Goal: Task Accomplishment & Management: Use online tool/utility

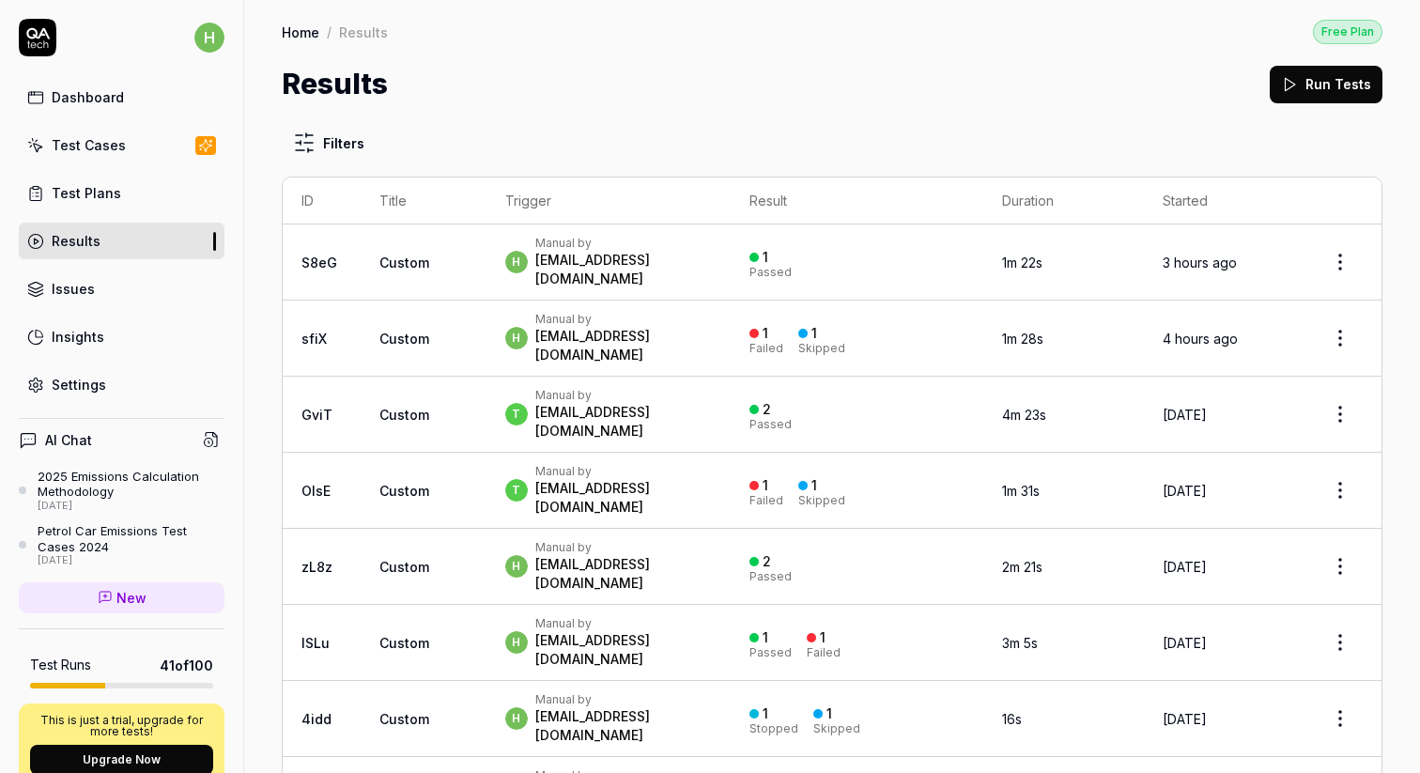
click at [106, 147] on div "Test Cases" at bounding box center [89, 145] width 74 height 20
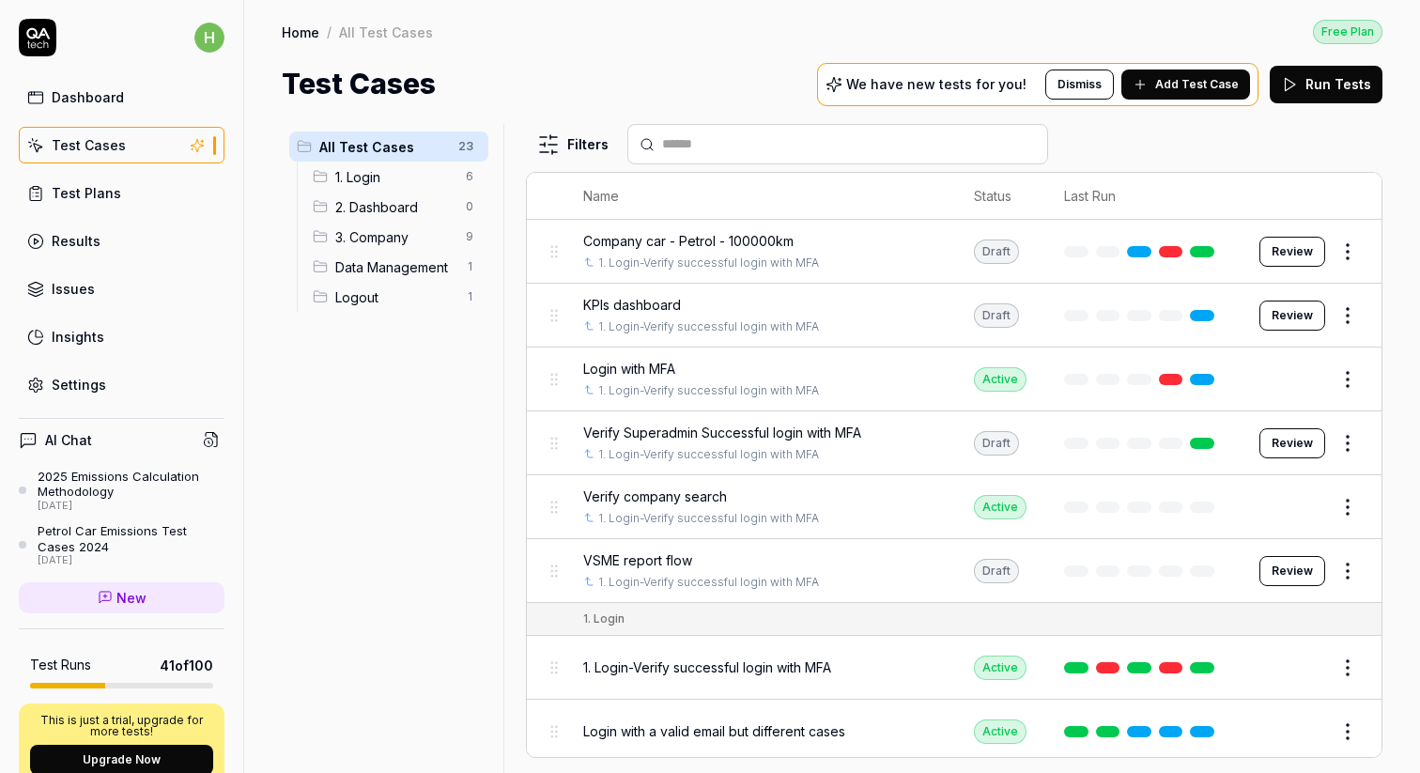
click at [637, 558] on span "VSME report flow" at bounding box center [637, 560] width 109 height 20
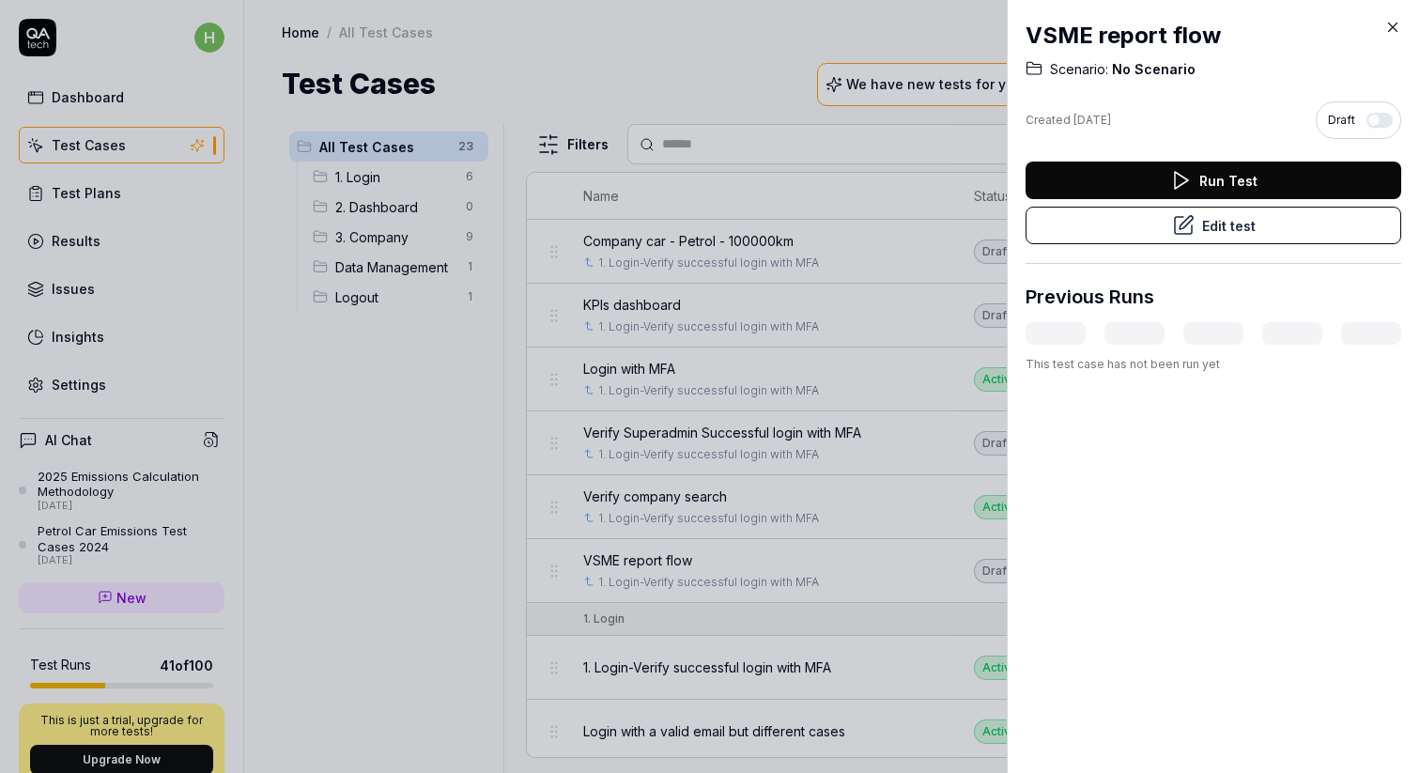
click at [1222, 227] on button "Edit test" at bounding box center [1214, 226] width 376 height 38
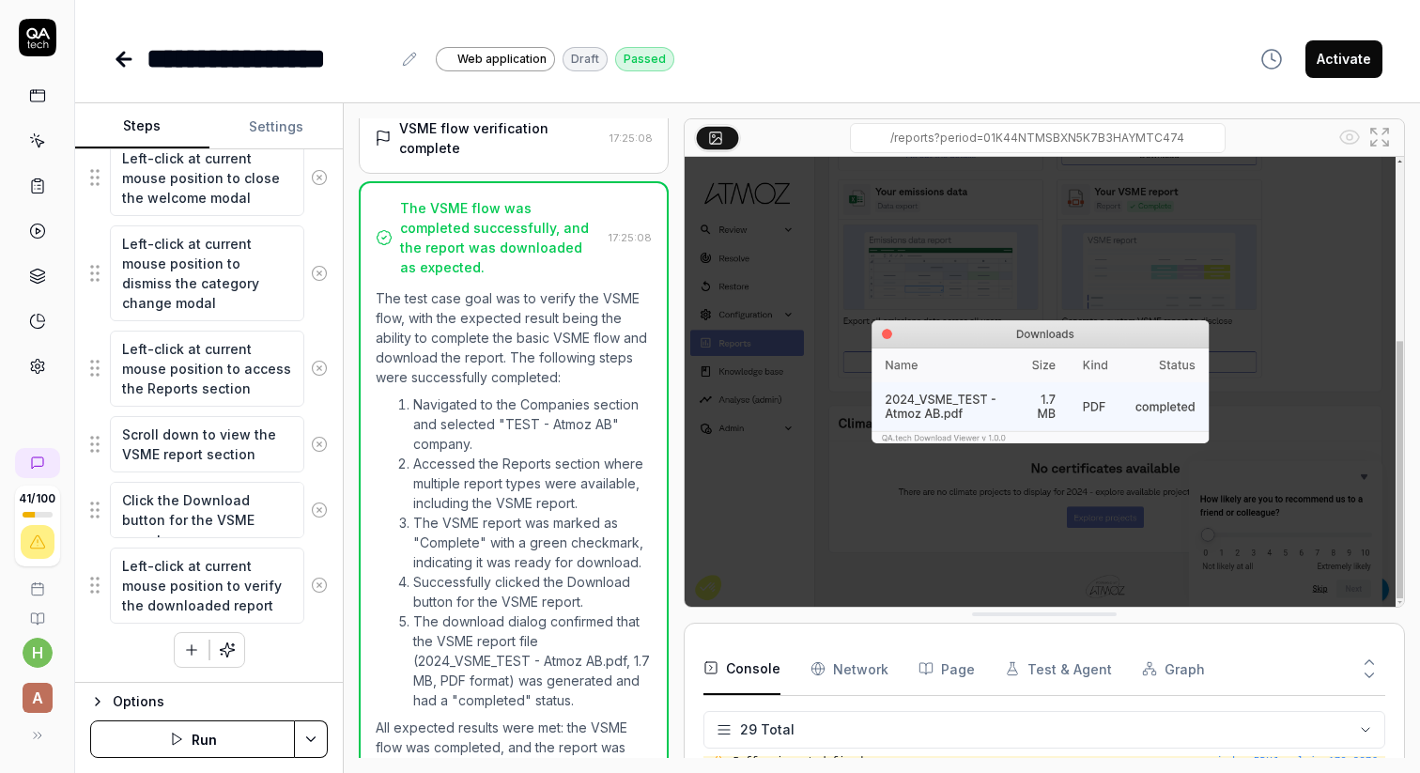
scroll to position [965, 0]
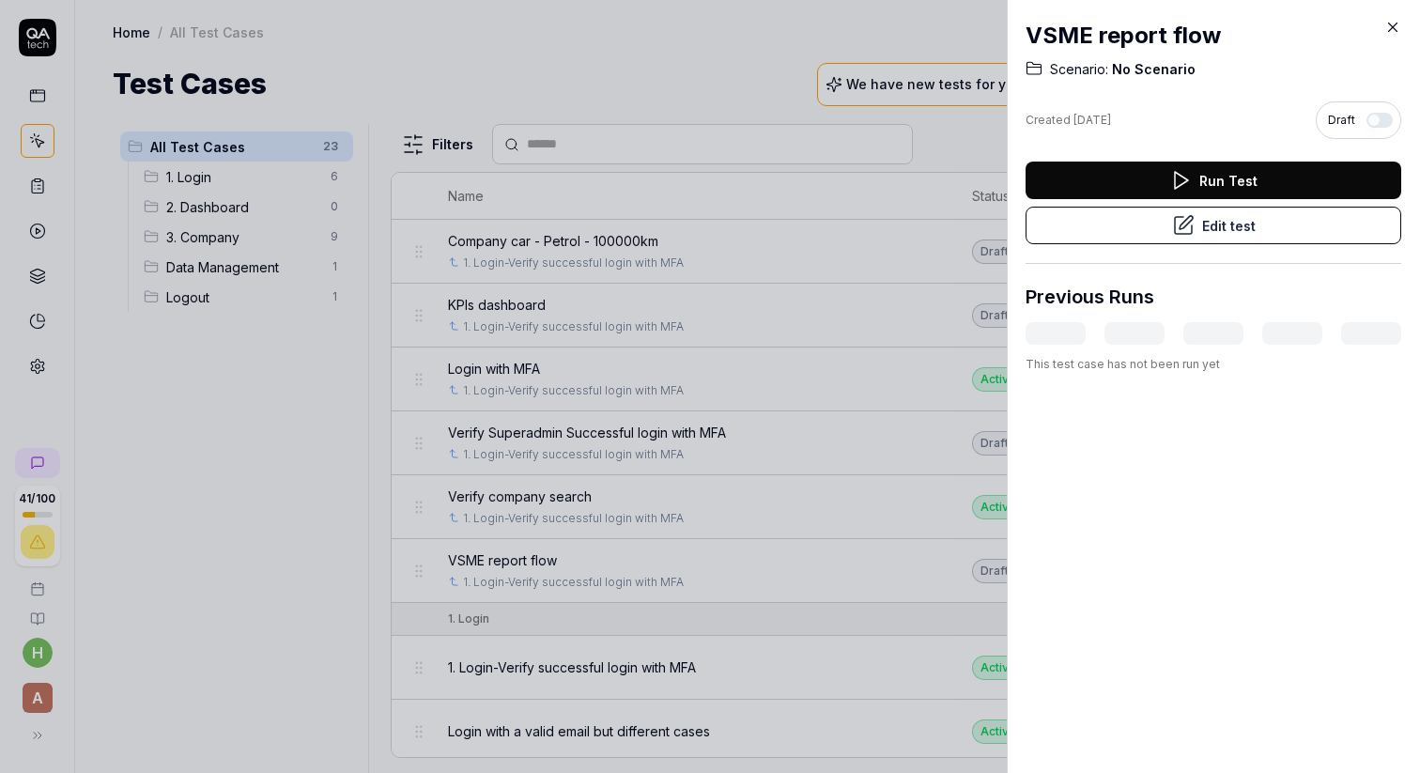
click at [1157, 228] on button "Edit test" at bounding box center [1214, 226] width 376 height 38
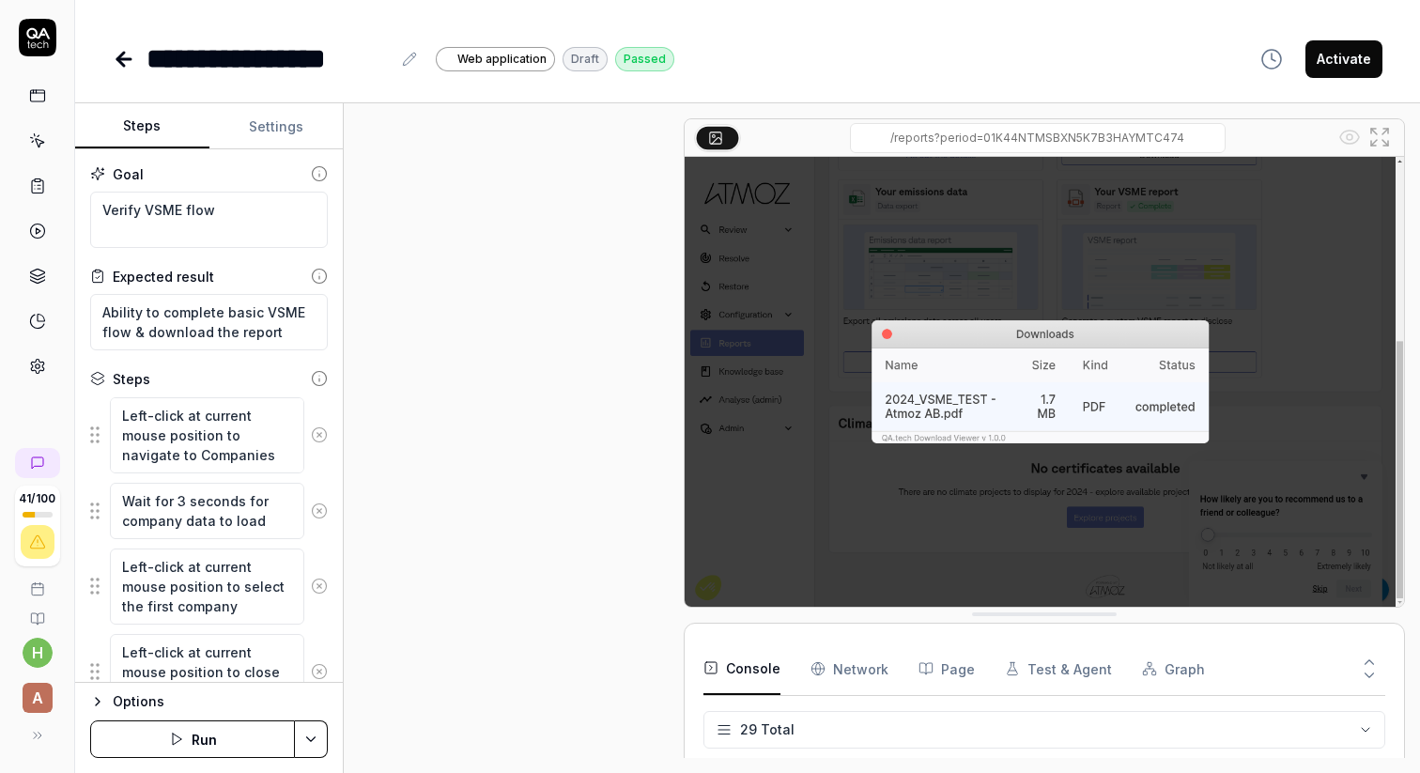
scroll to position [715, 0]
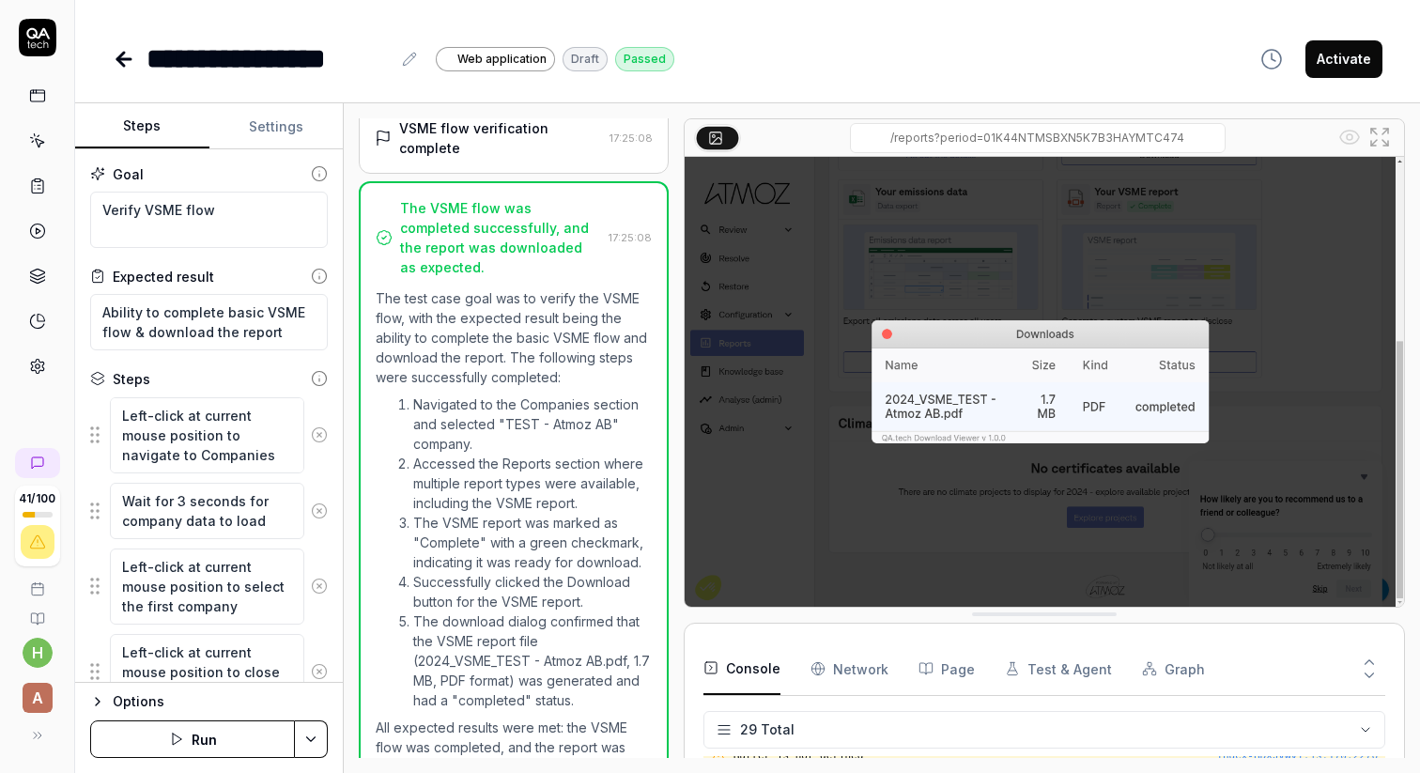
click at [279, 129] on button "Settings" at bounding box center [276, 126] width 134 height 45
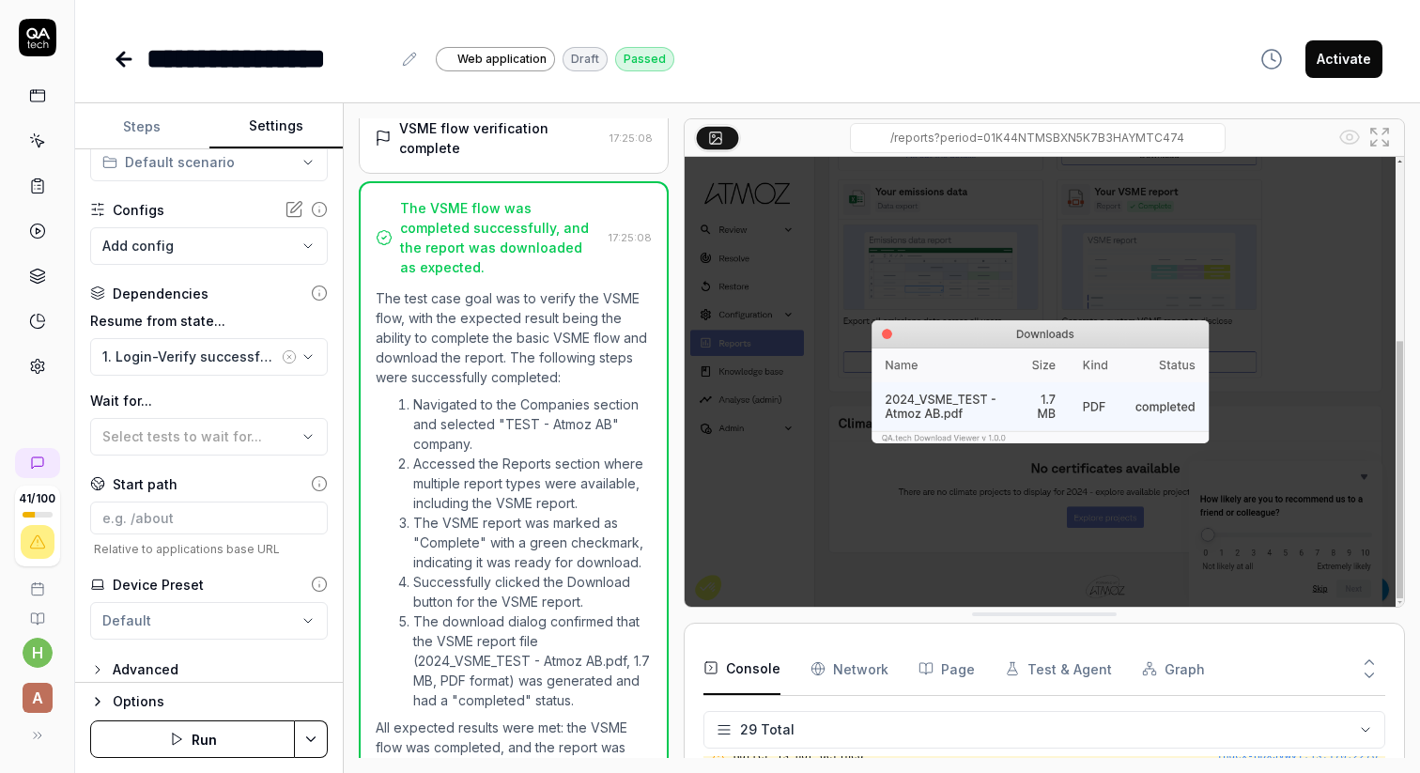
scroll to position [145, 0]
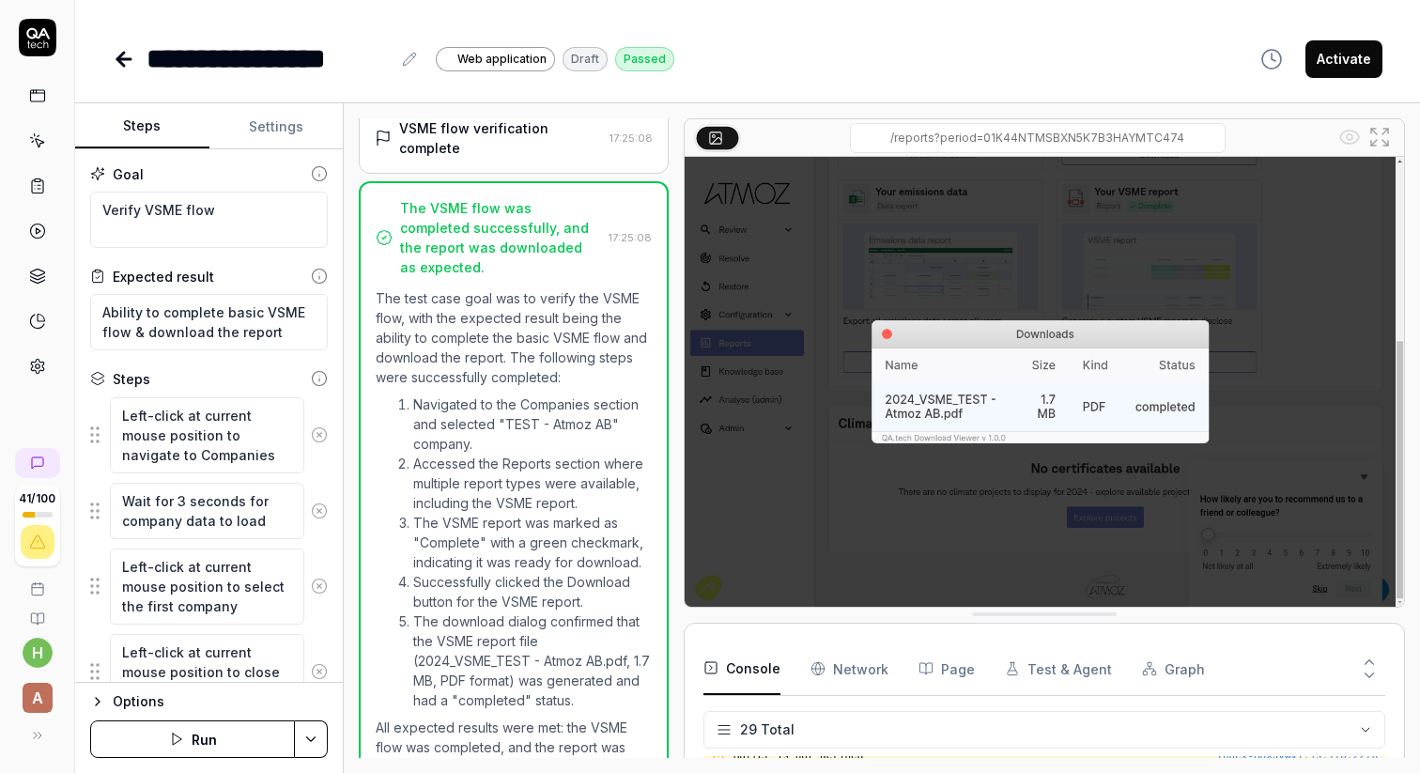
click at [142, 116] on button "Steps" at bounding box center [142, 126] width 134 height 45
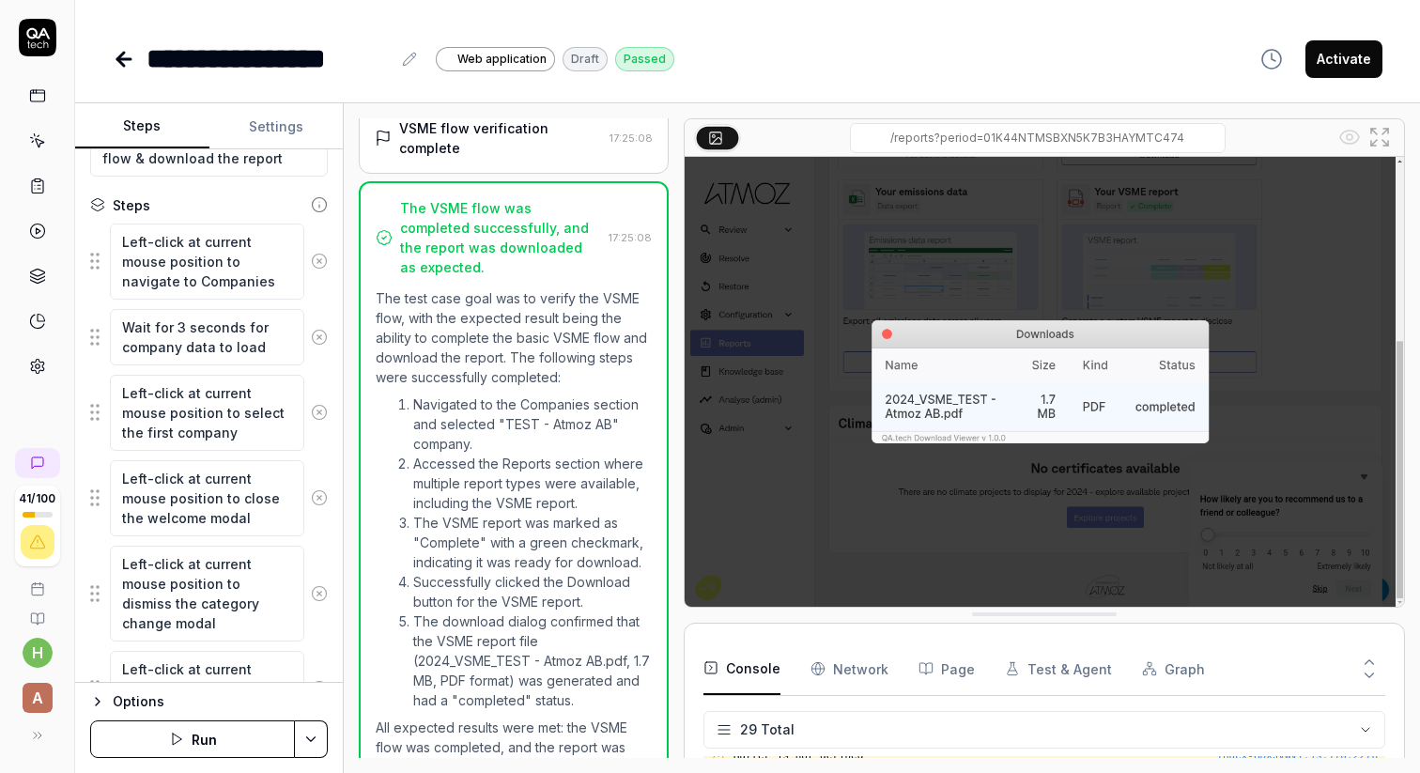
scroll to position [494, 0]
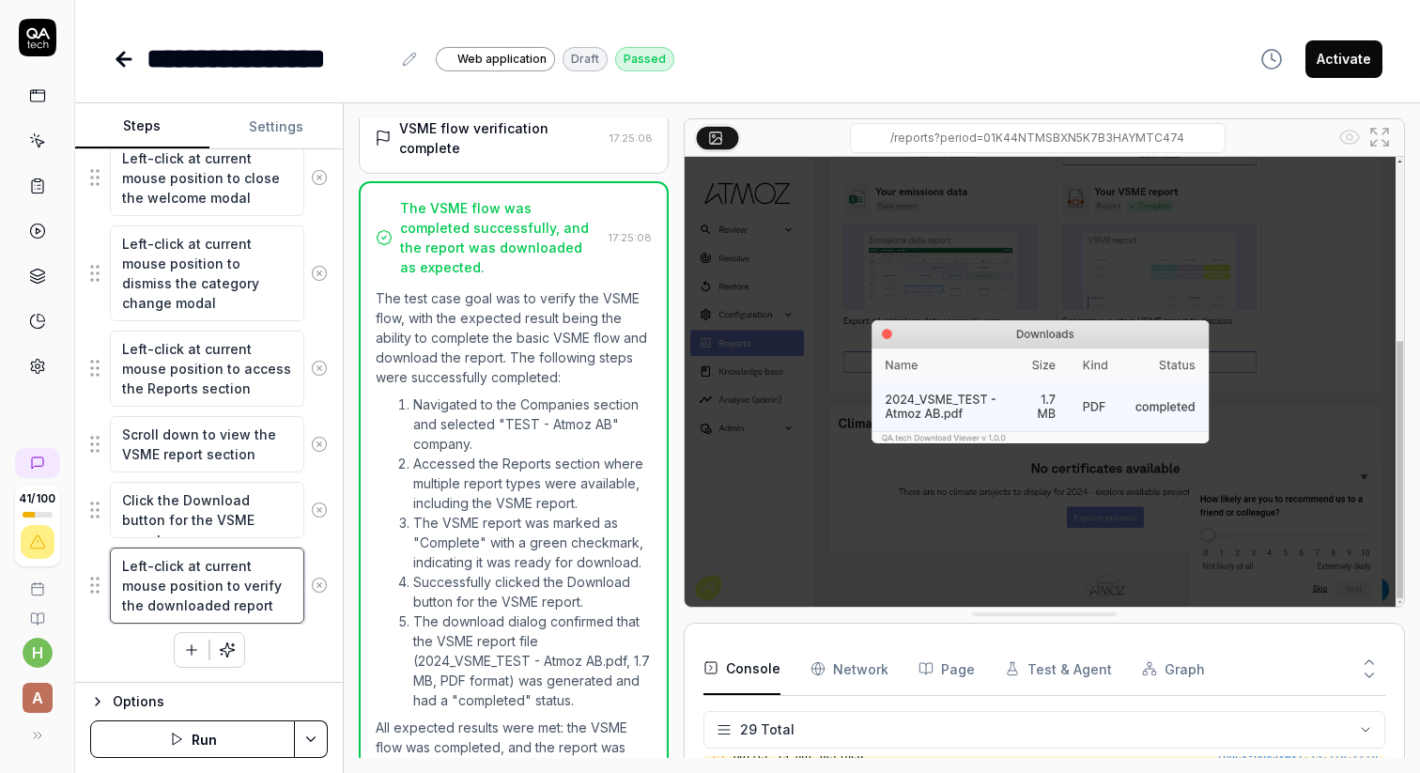
click at [249, 581] on textarea "Left-click at current mouse position to verify the downloaded report" at bounding box center [207, 586] width 194 height 76
click at [277, 604] on textarea "Left-click at current mouse position to verify the downloaded report" at bounding box center [207, 586] width 194 height 76
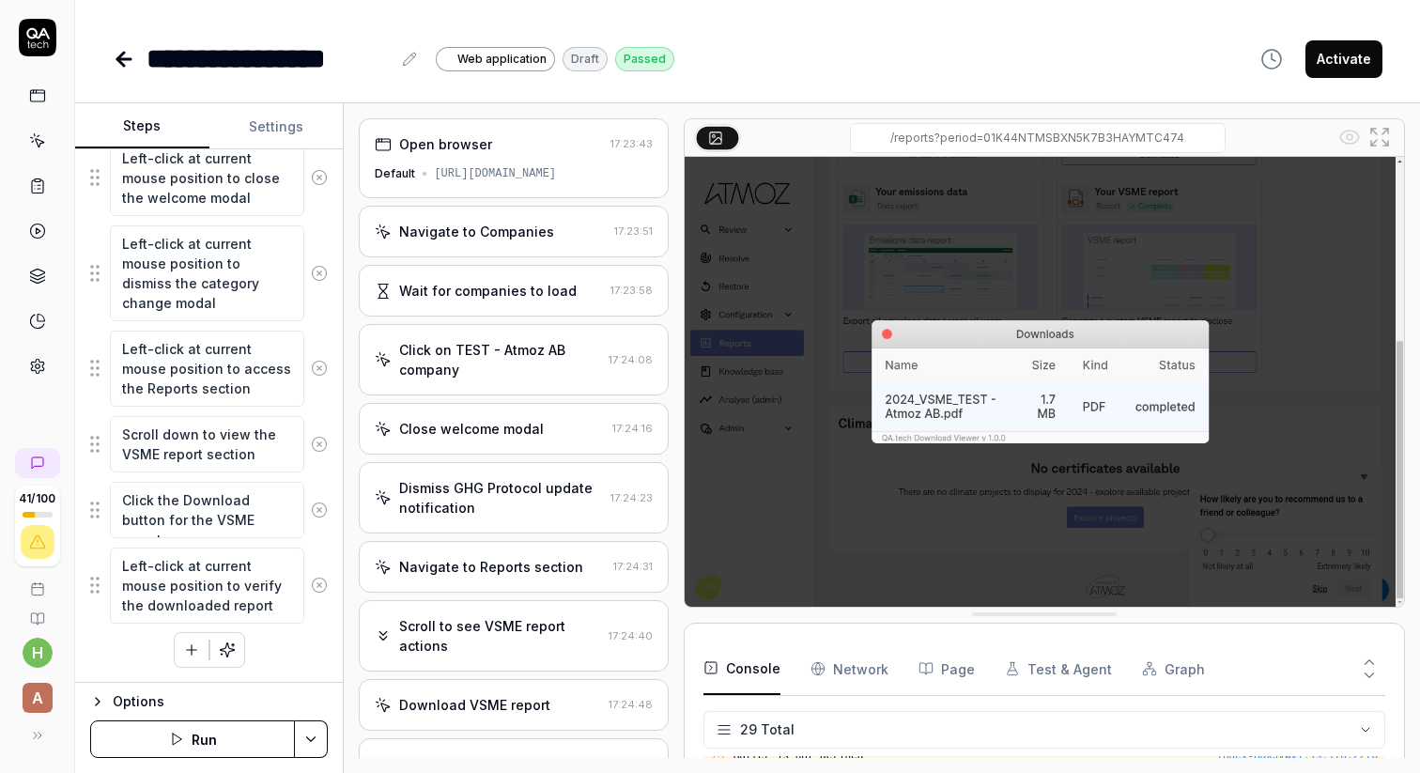
click at [226, 735] on button "Run" at bounding box center [192, 739] width 205 height 38
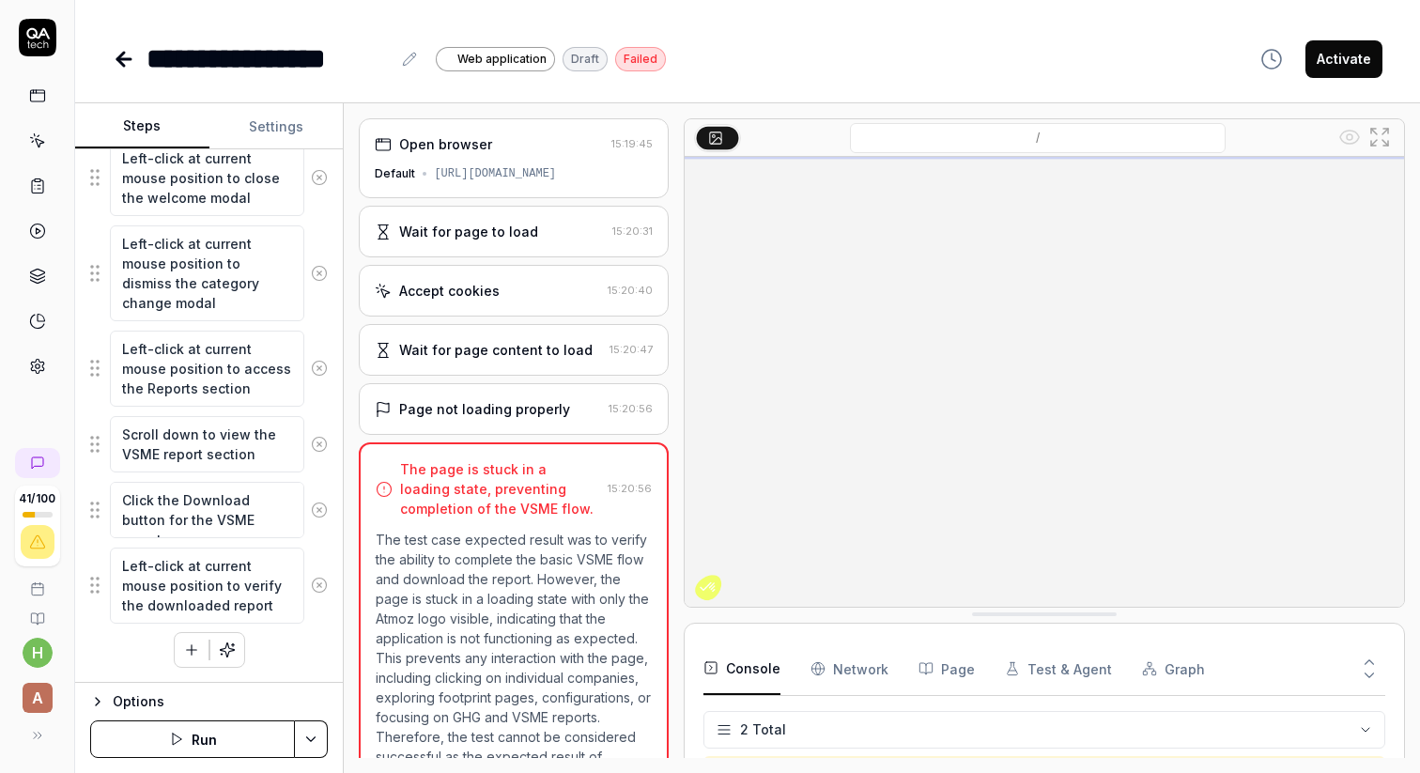
scroll to position [69, 0]
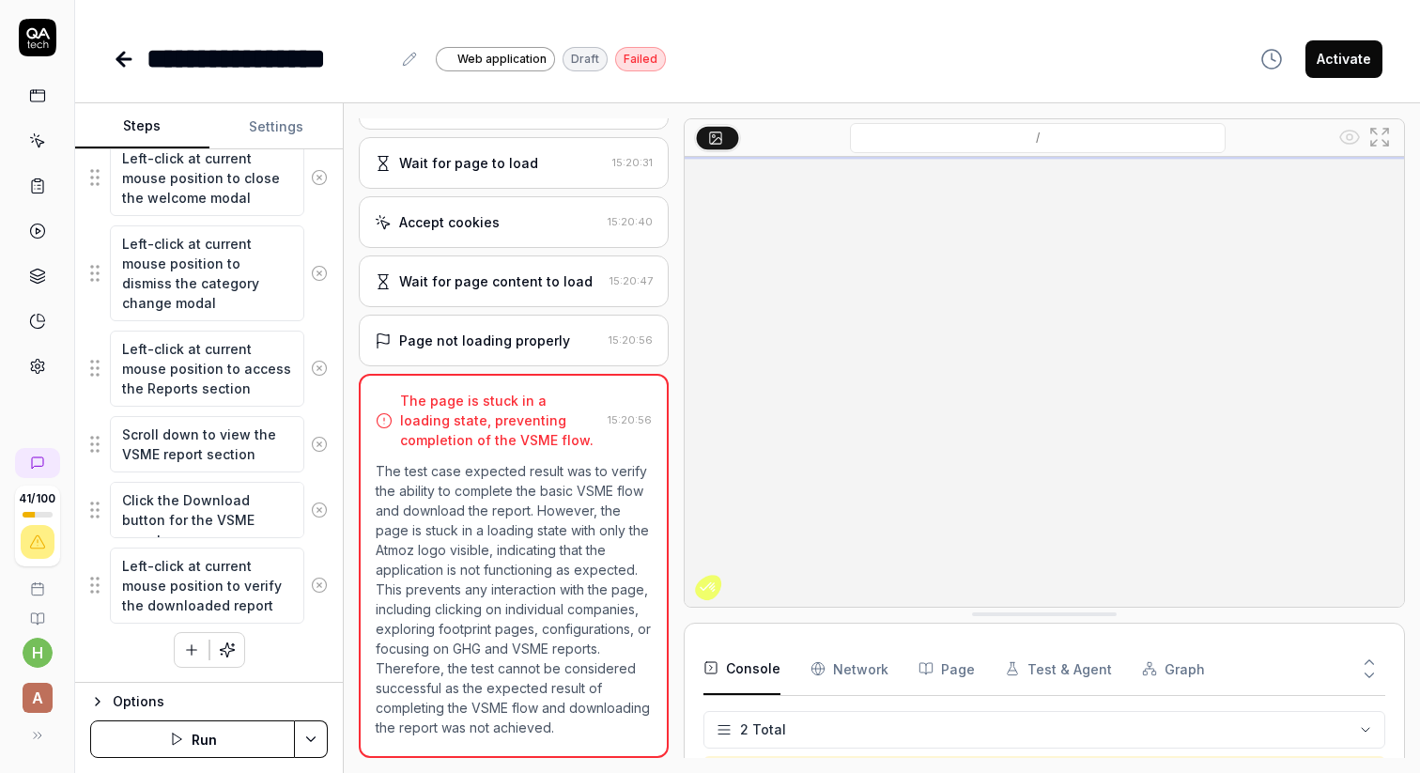
click at [182, 745] on icon "button" at bounding box center [176, 739] width 15 height 15
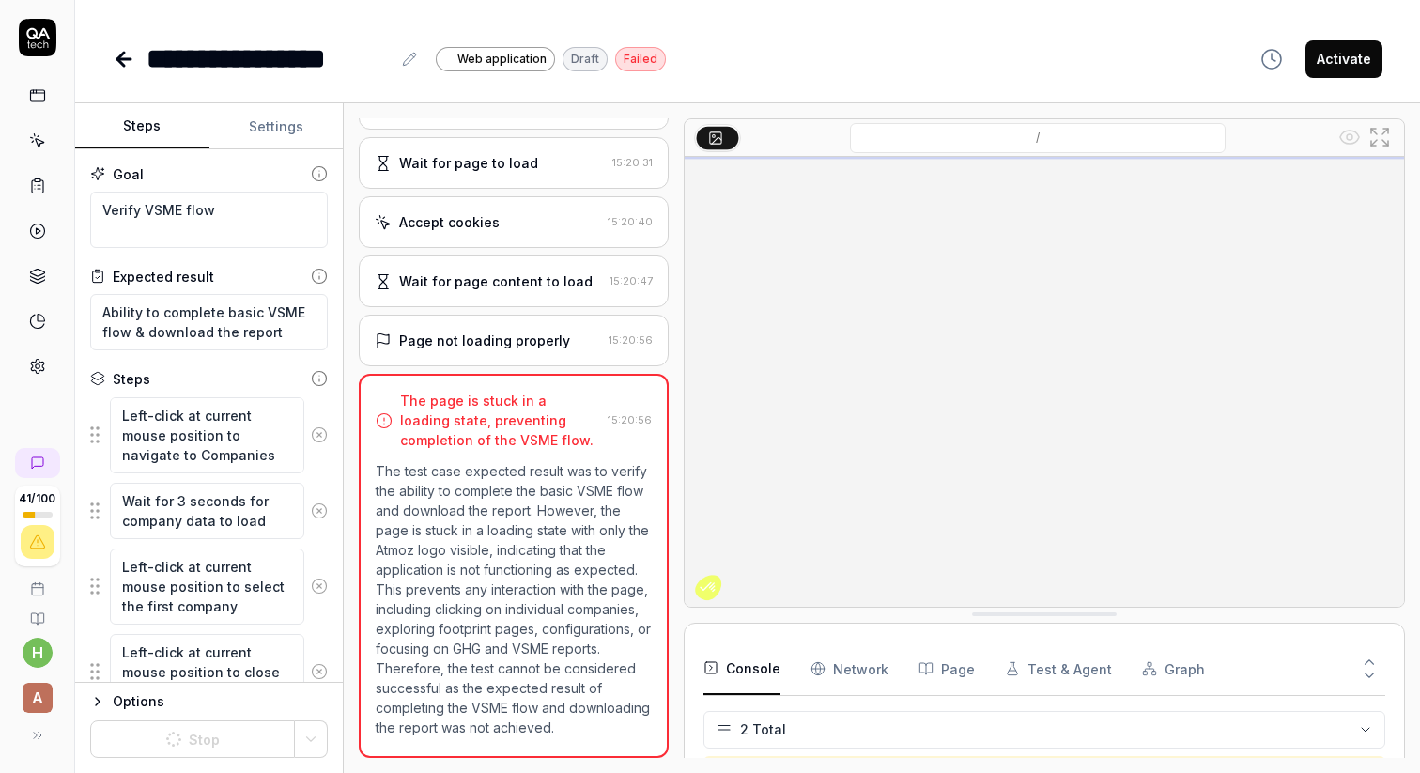
scroll to position [494, 0]
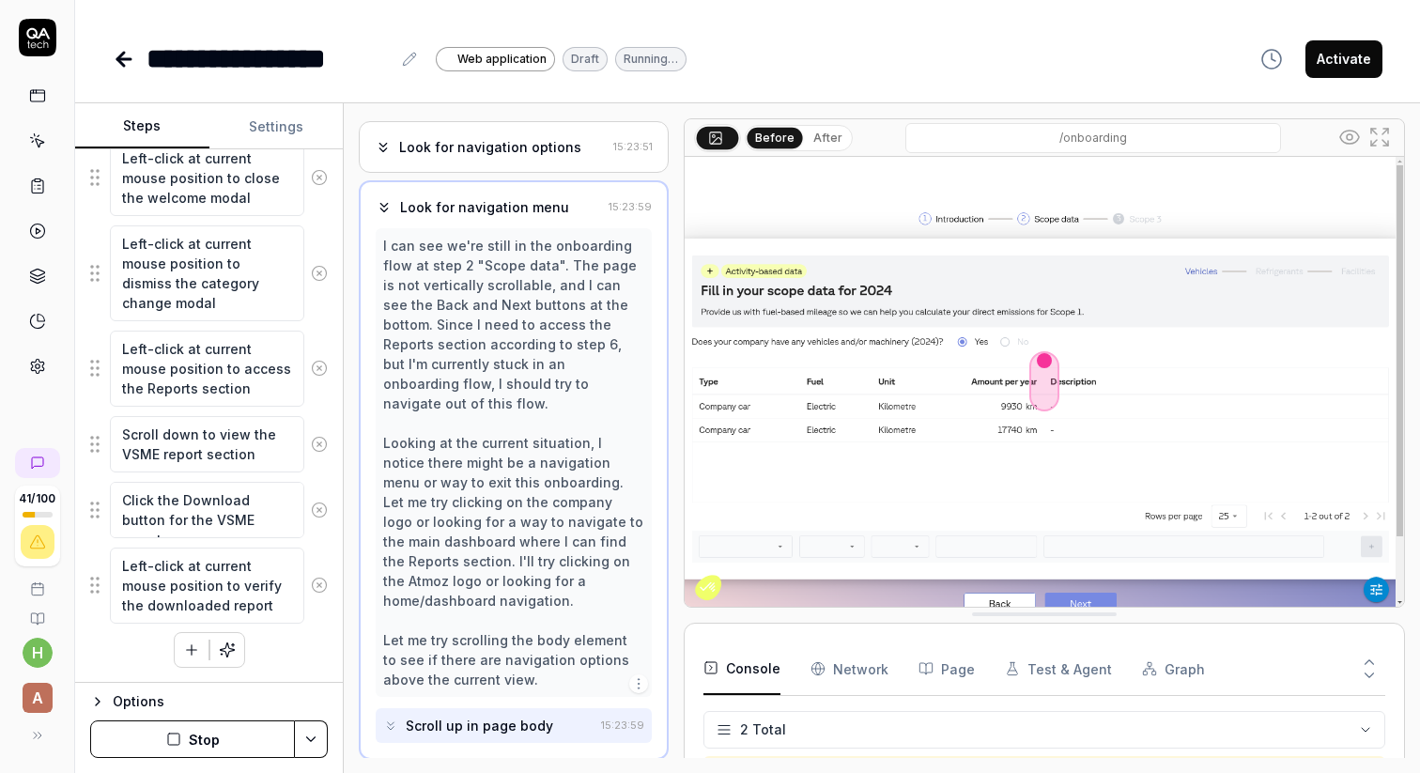
scroll to position [580, 0]
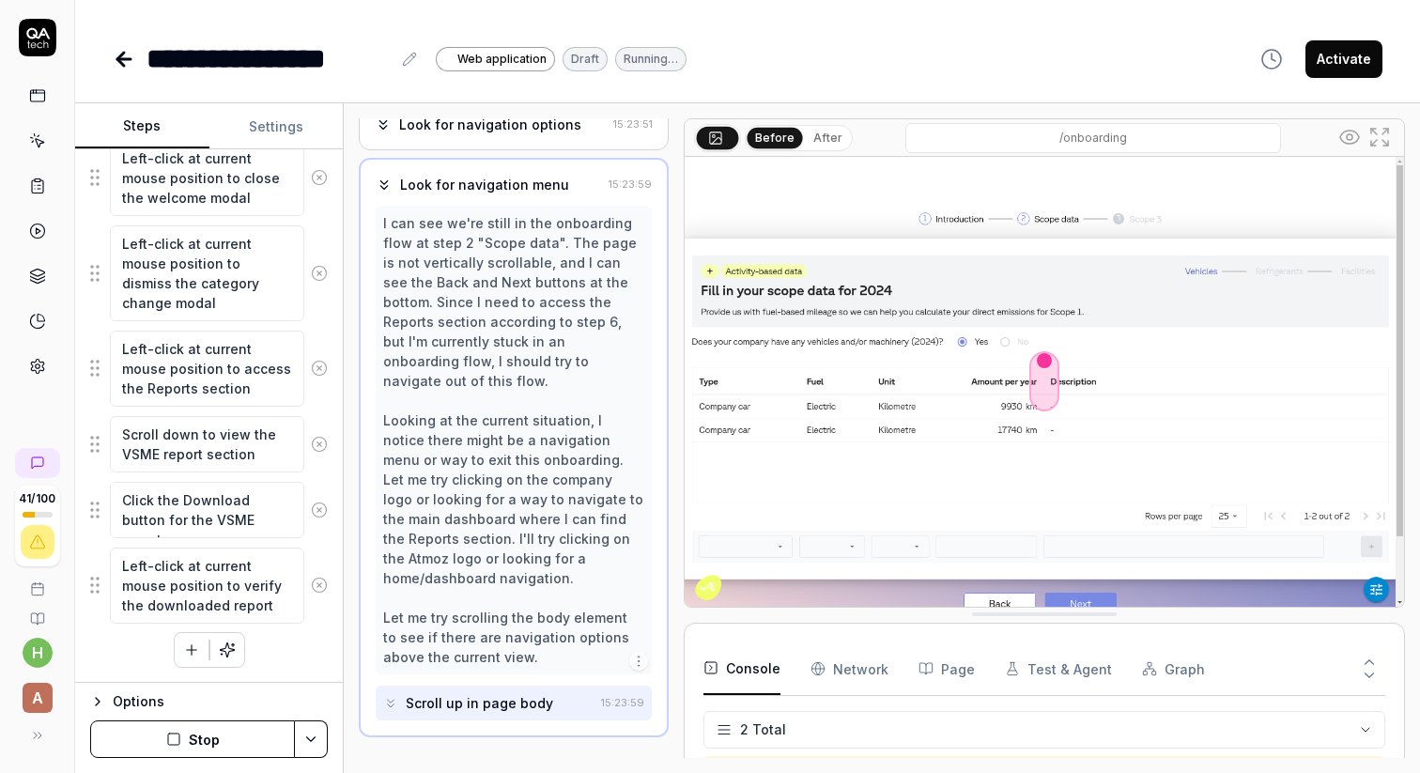
type textarea "*"
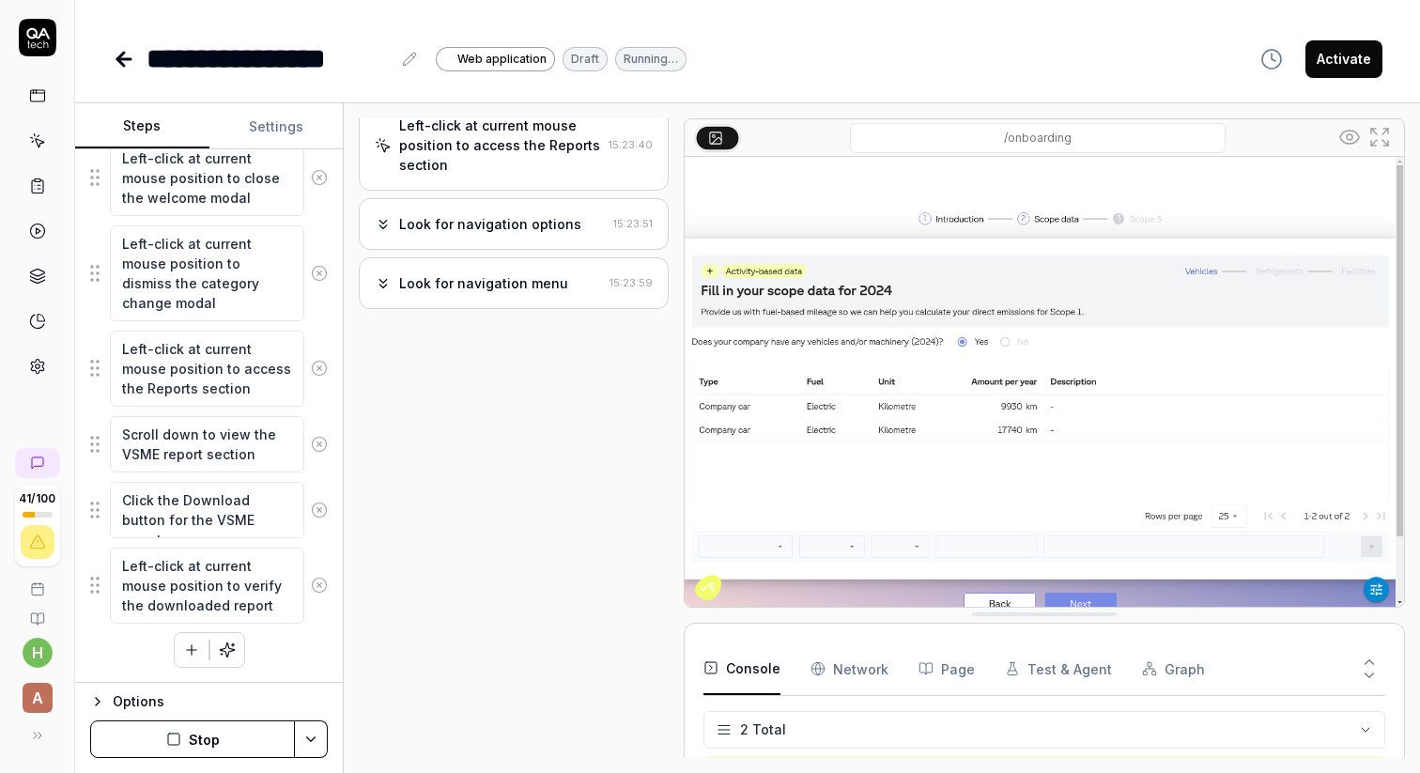
scroll to position [481, 0]
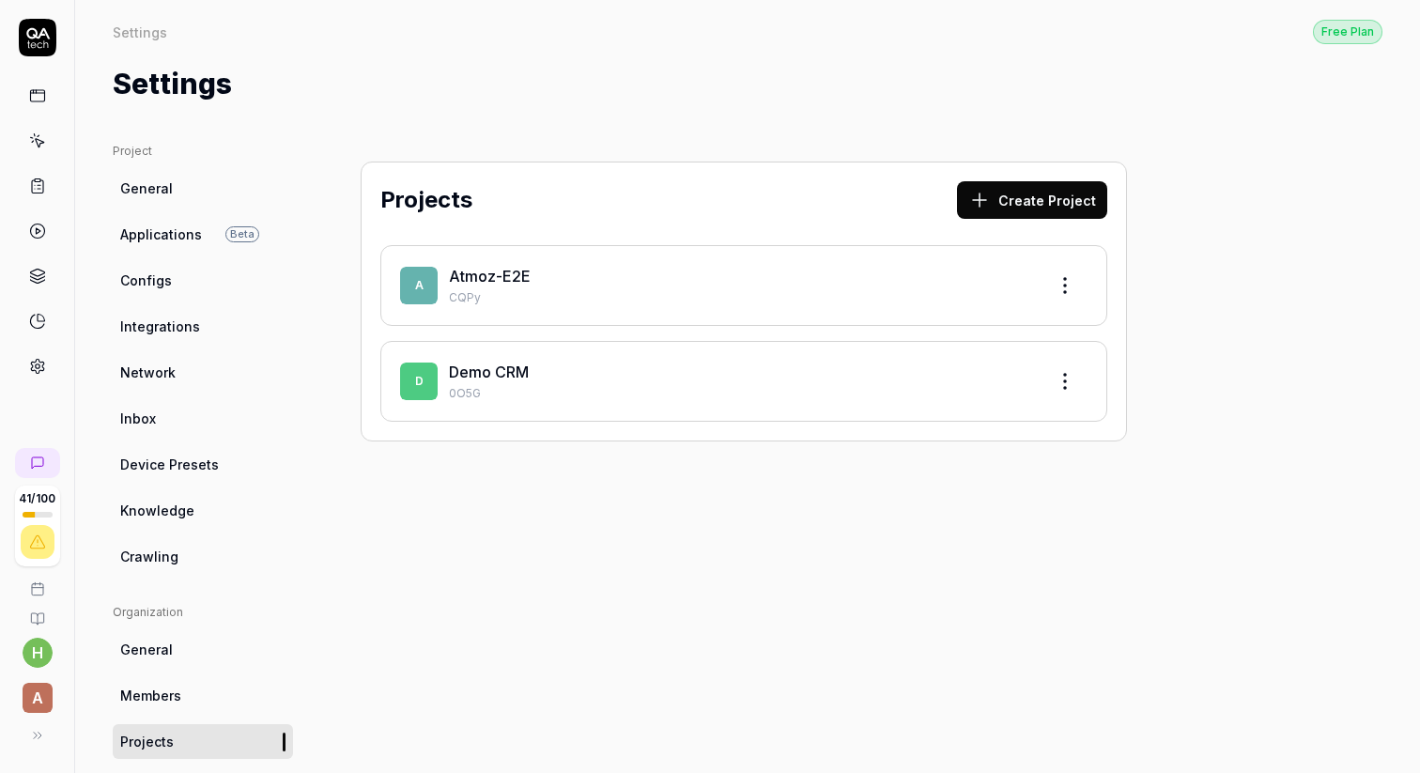
click at [489, 273] on link "Atmoz-E2E" at bounding box center [490, 276] width 82 height 19
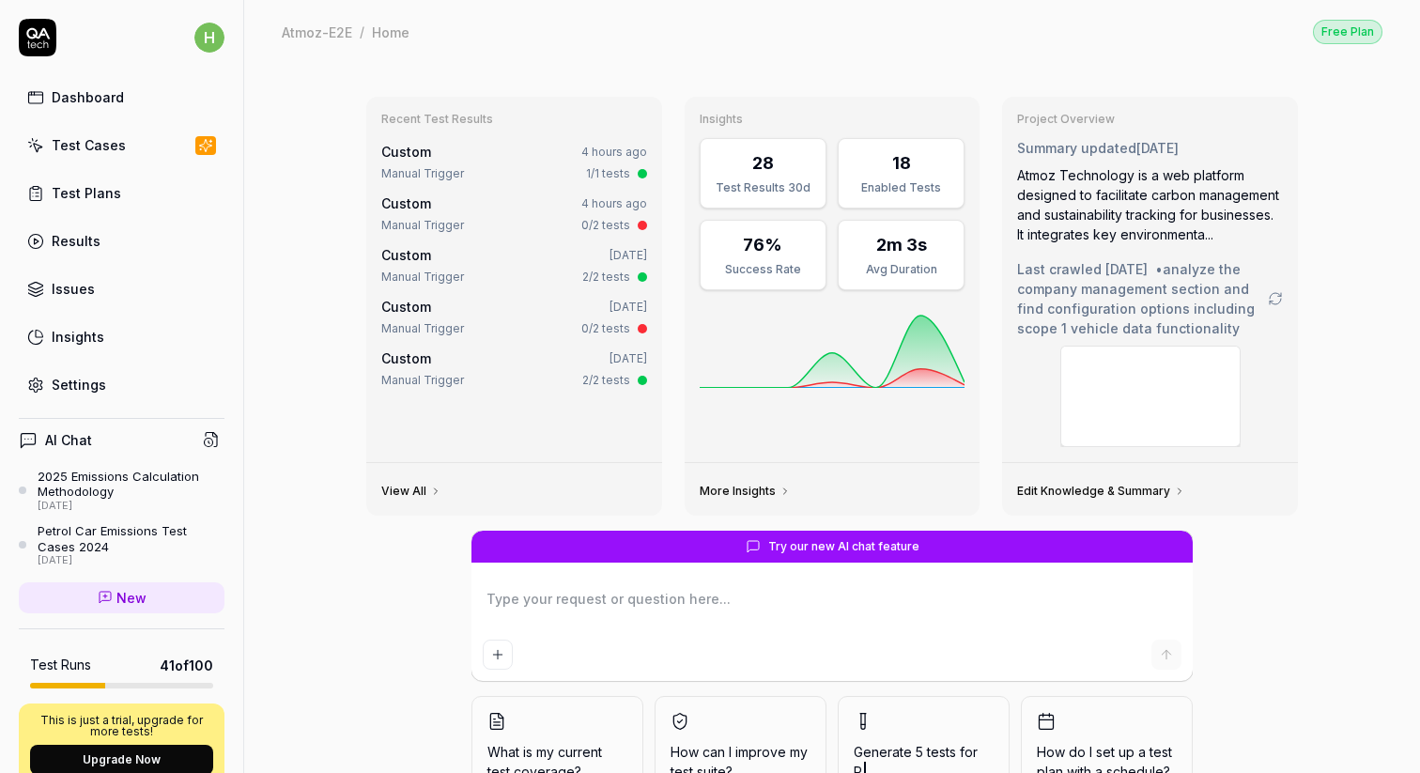
type textarea "*"
click at [97, 333] on div "Insights" at bounding box center [78, 337] width 53 height 20
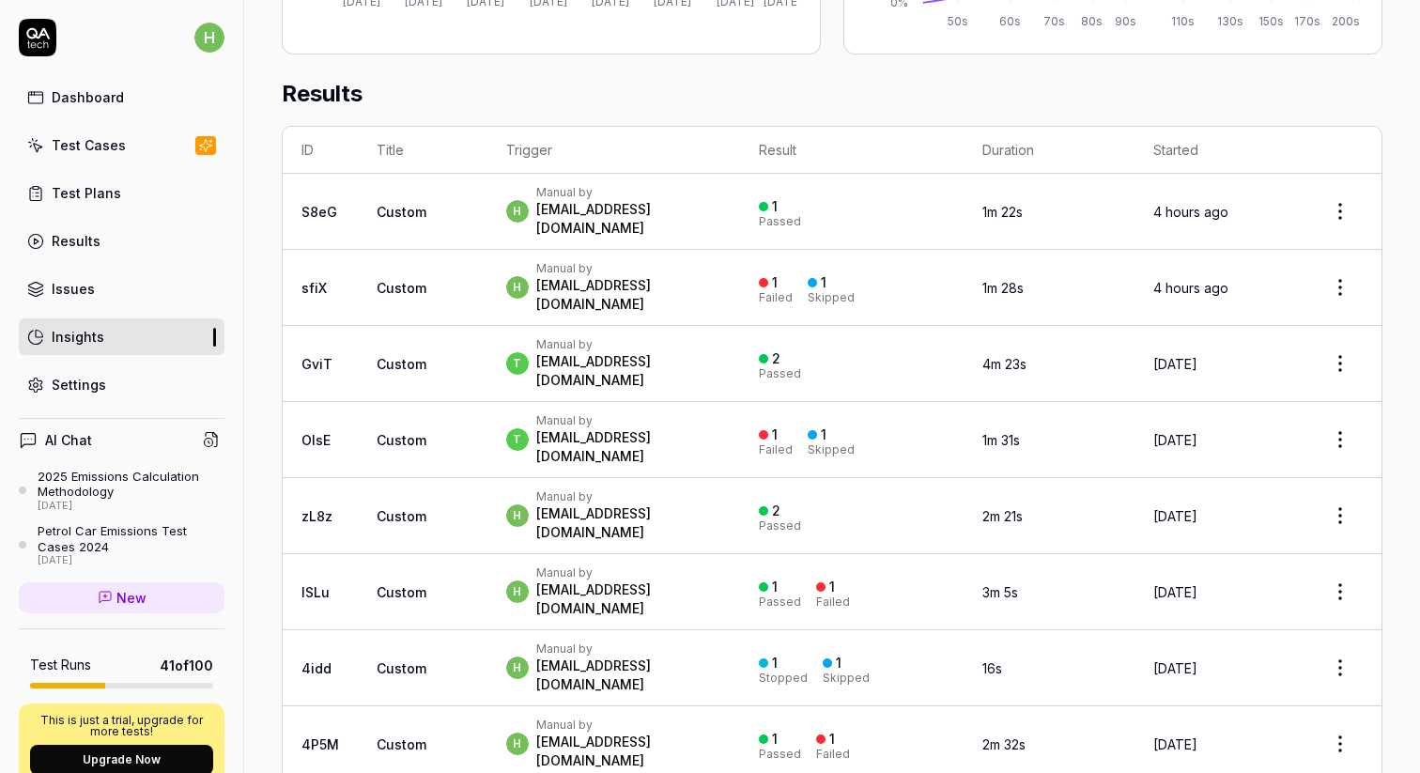
scroll to position [585, 0]
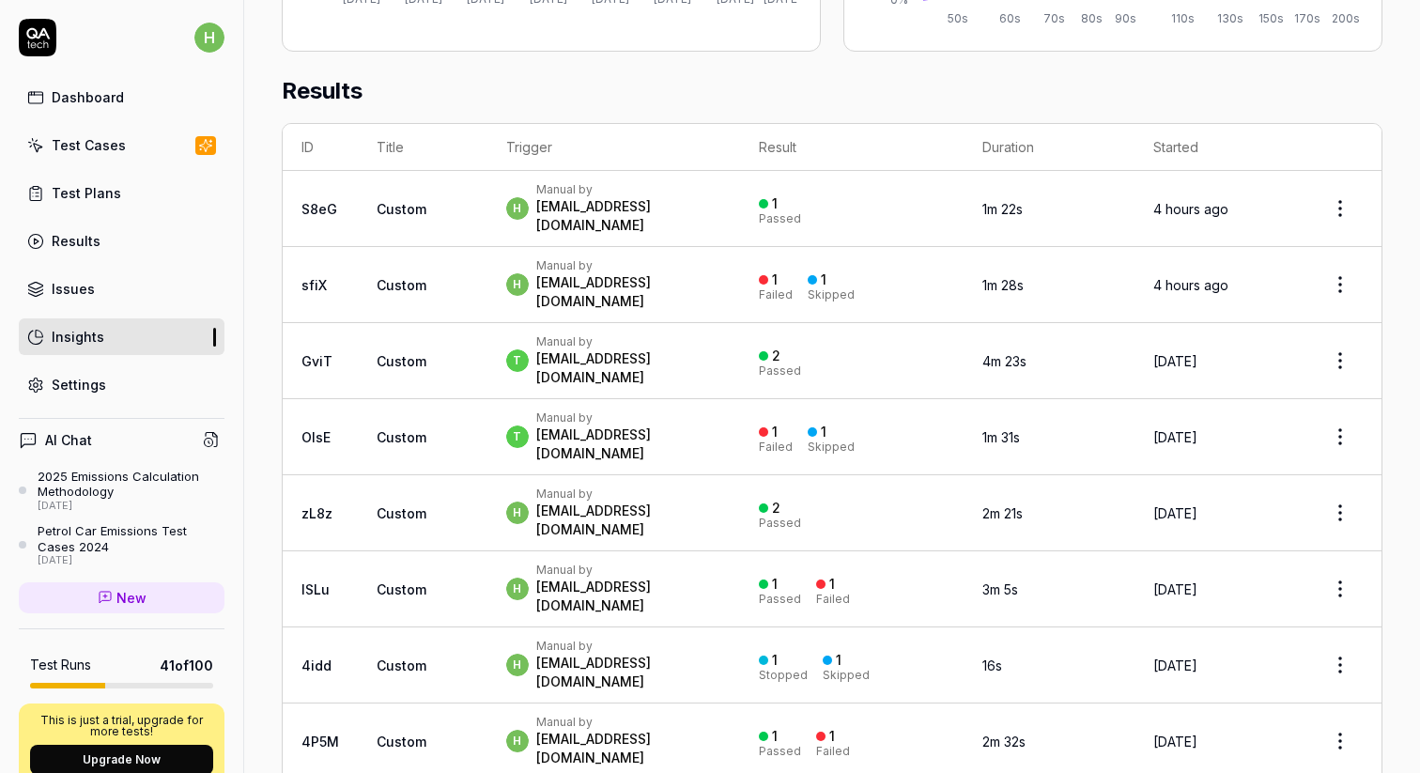
click at [99, 148] on div "Test Cases" at bounding box center [89, 145] width 74 height 20
